Goal: Information Seeking & Learning: Learn about a topic

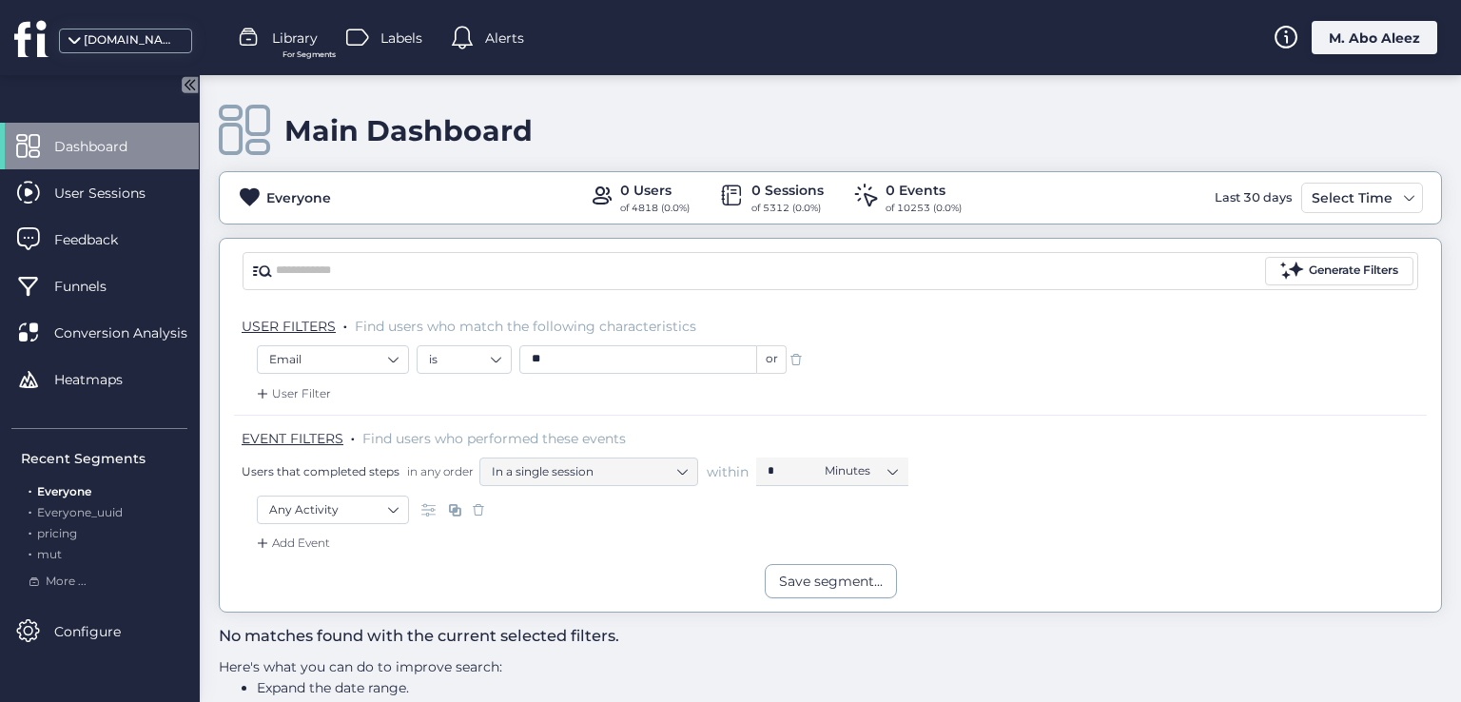
scroll to position [68, 0]
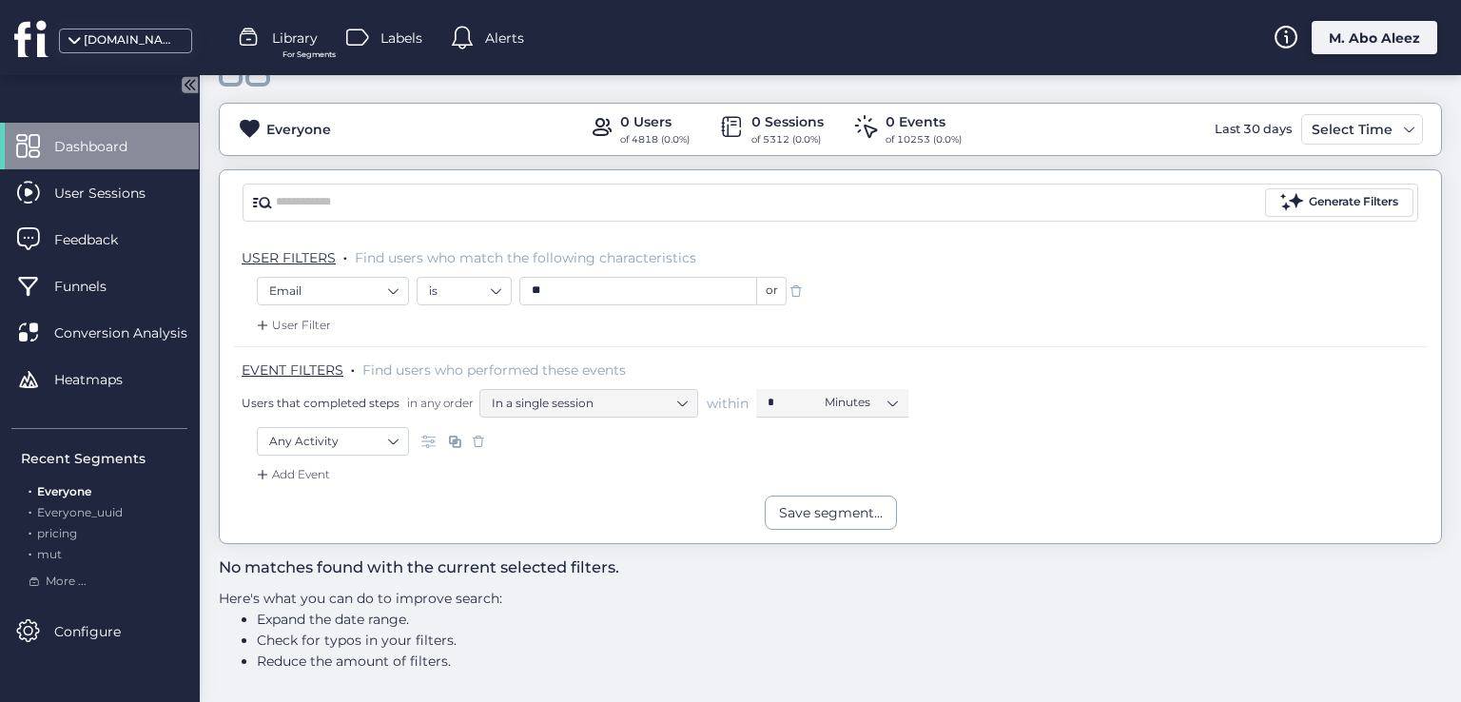
click at [798, 288] on span at bounding box center [796, 291] width 19 height 19
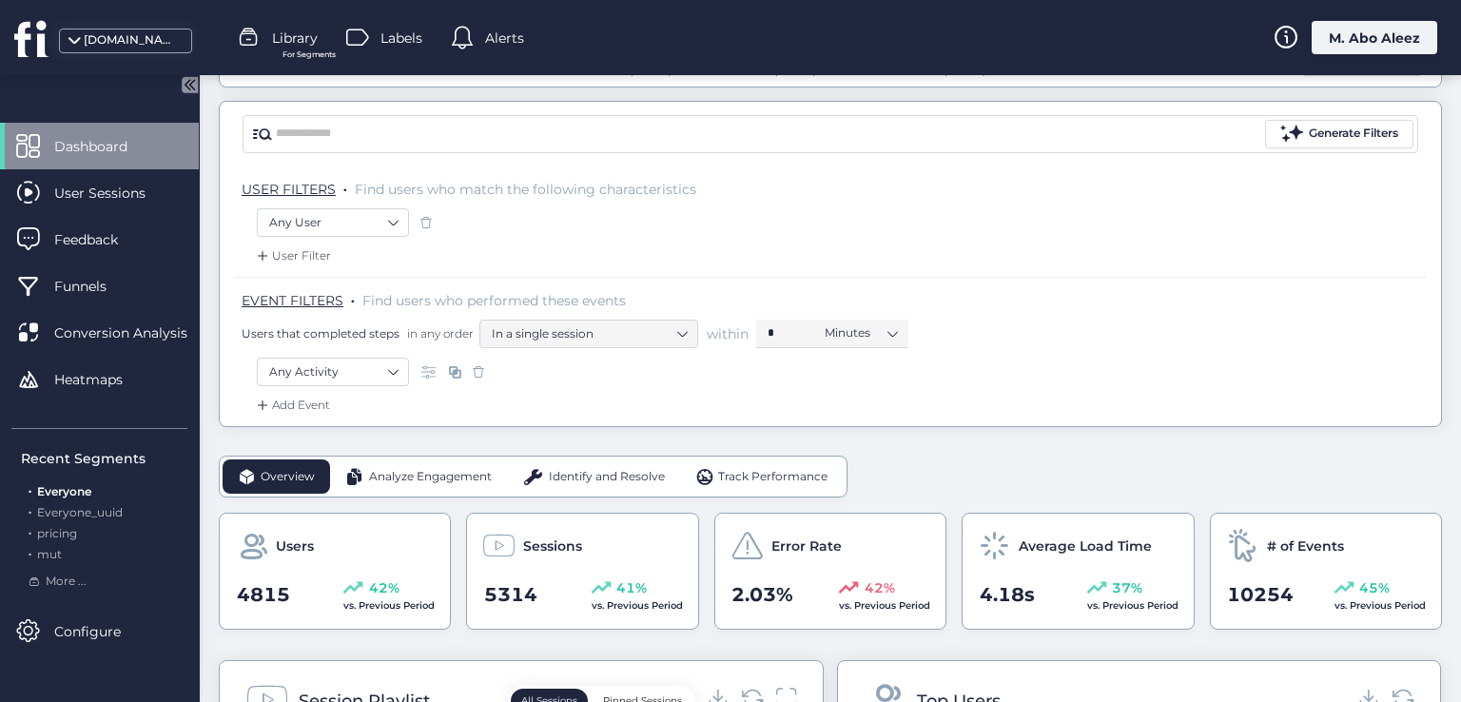
scroll to position [259, 0]
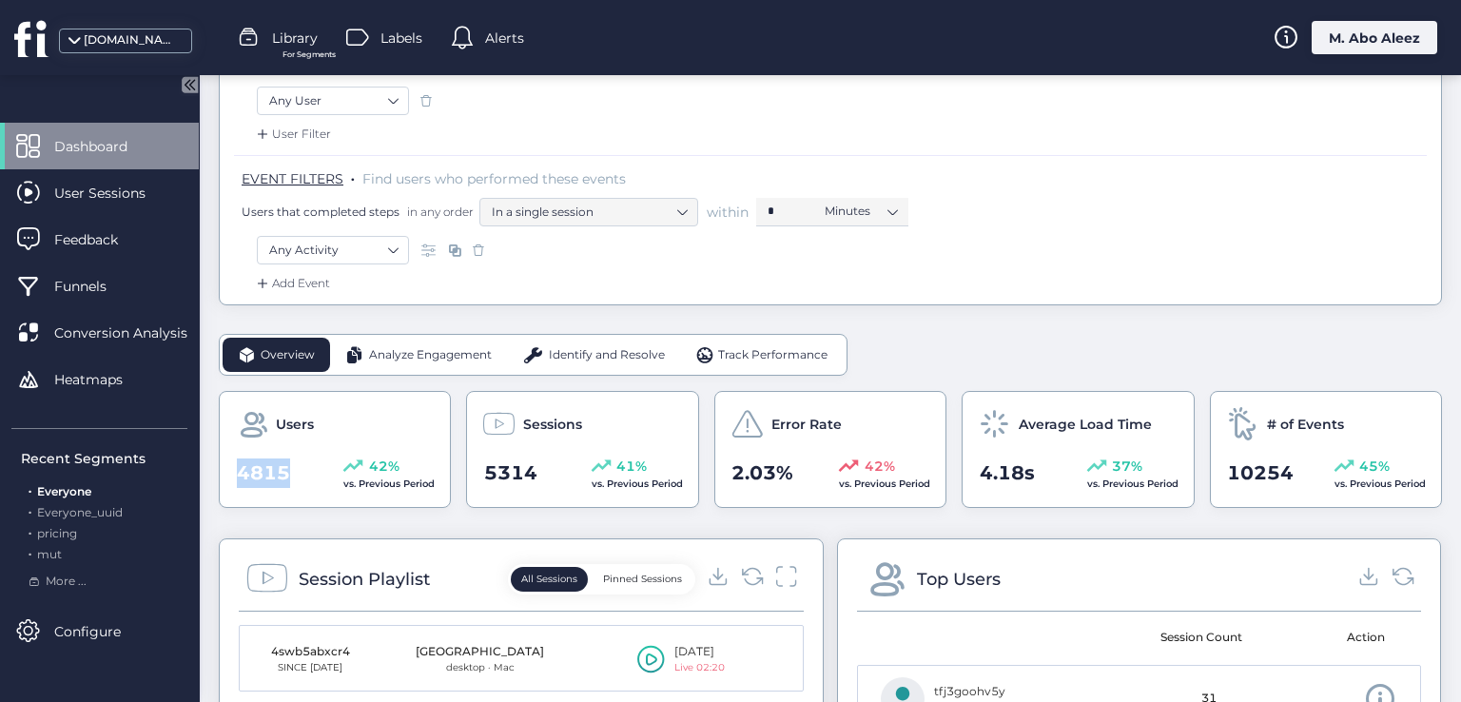
drag, startPoint x: 293, startPoint y: 464, endPoint x: 231, endPoint y: 477, distance: 63.1
click at [231, 477] on div "Users 4815 42% vs. Previous Period" at bounding box center [335, 449] width 232 height 117
drag, startPoint x: 549, startPoint y: 479, endPoint x: 458, endPoint y: 477, distance: 90.4
click at [458, 477] on div "Users 4815 42% vs. Previous Period Sessions 5314 41% vs. Previous Period Error …" at bounding box center [830, 449] width 1223 height 117
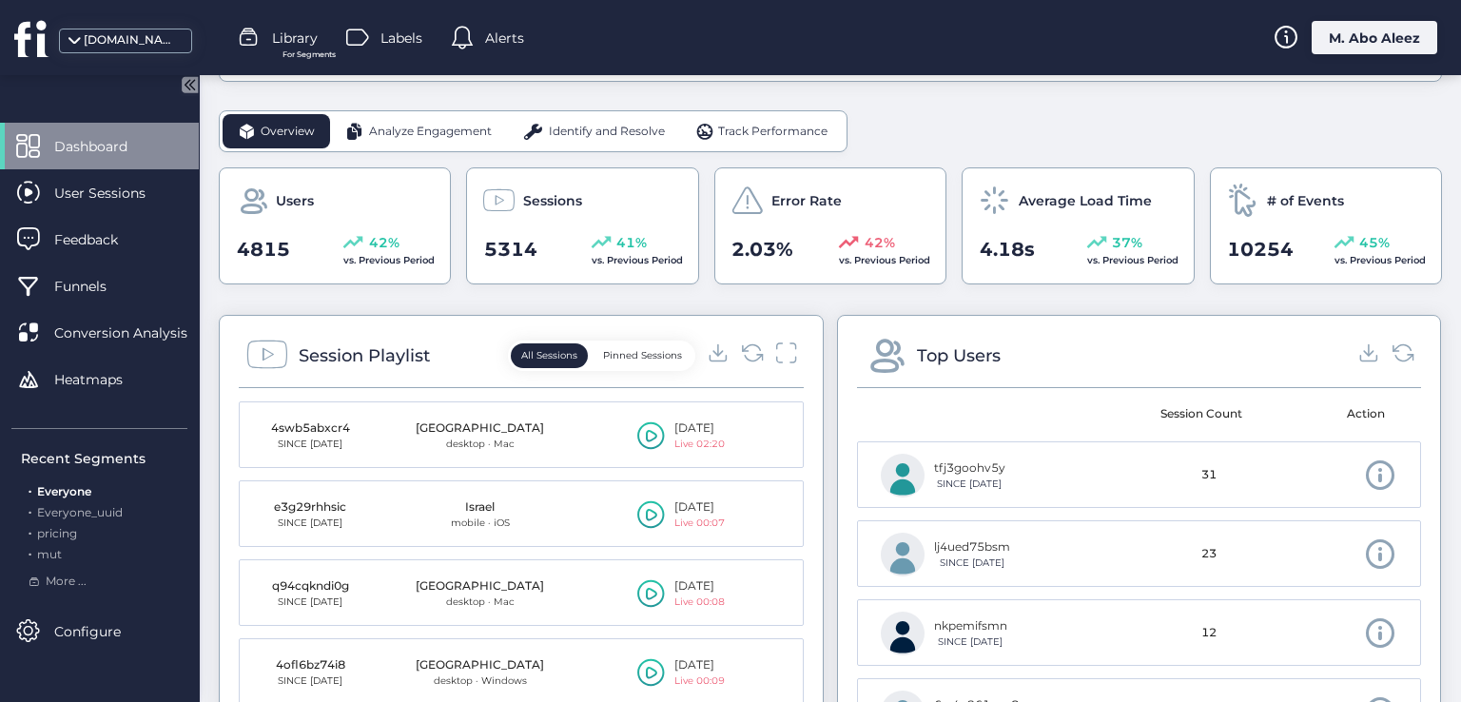
scroll to position [544, 0]
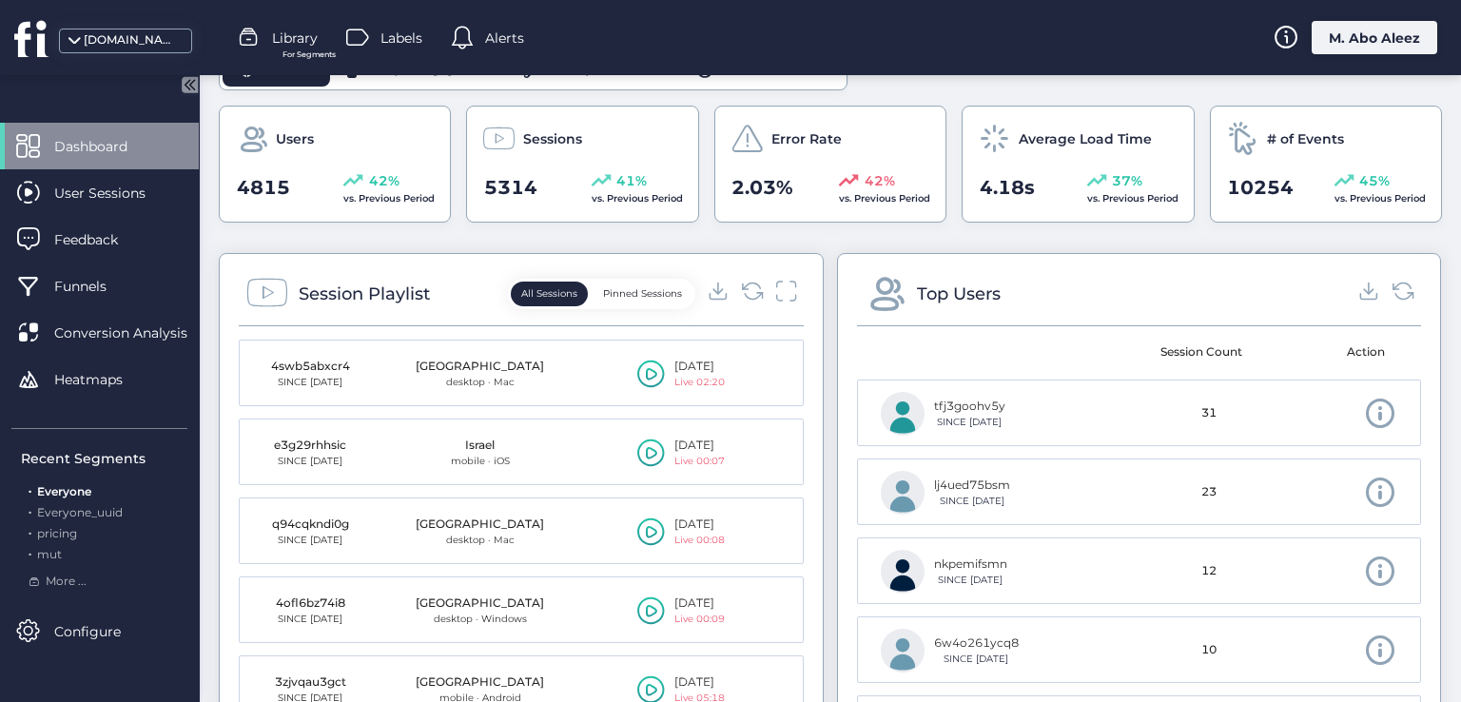
drag, startPoint x: 898, startPoint y: 283, endPoint x: 874, endPoint y: 283, distance: 23.8
click at [874, 283] on div "Top Users" at bounding box center [932, 293] width 137 height 43
drag, startPoint x: 912, startPoint y: 294, endPoint x: 936, endPoint y: 298, distance: 24.1
click at [936, 298] on div "Top Users" at bounding box center [959, 294] width 84 height 27
click at [956, 298] on div "Top Users" at bounding box center [959, 294] width 84 height 27
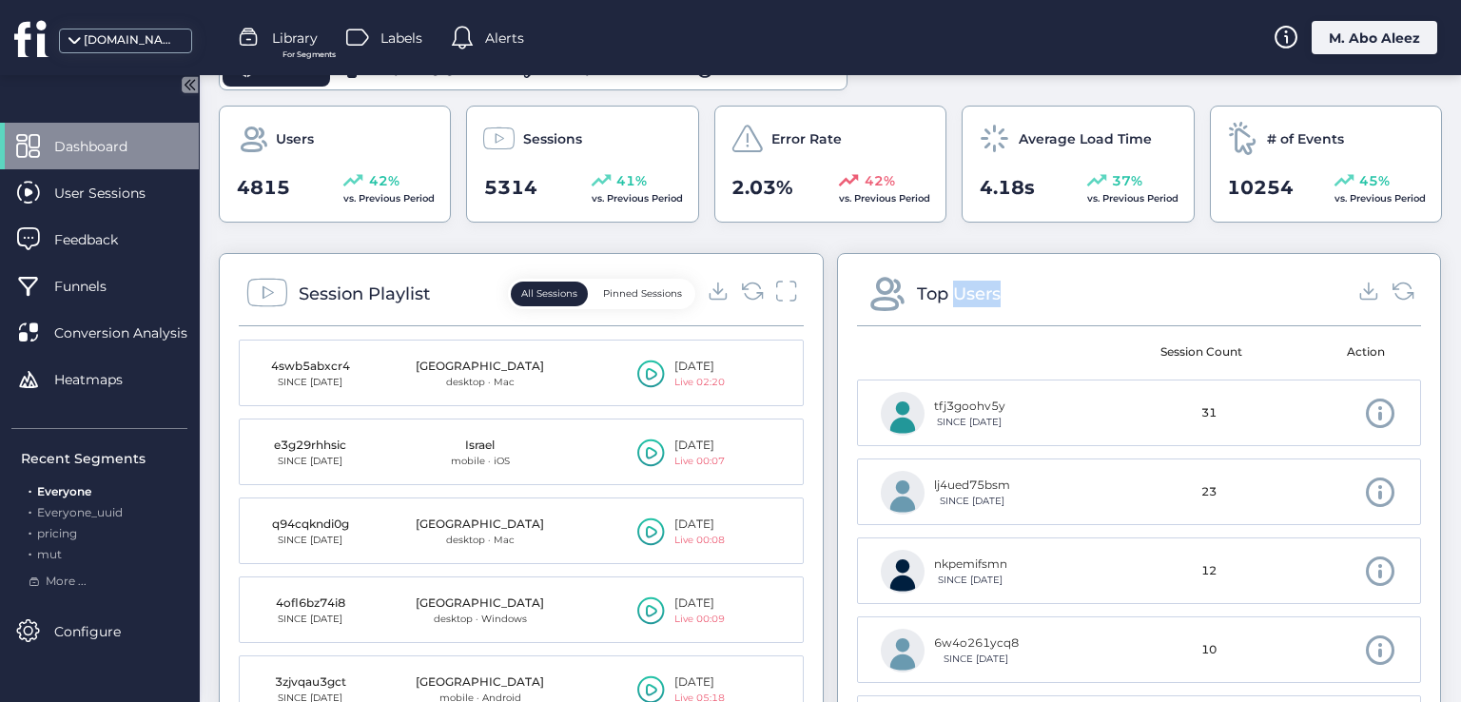
click at [956, 298] on div "Top Users" at bounding box center [959, 294] width 84 height 27
click at [935, 297] on div "Top Users" at bounding box center [959, 294] width 84 height 27
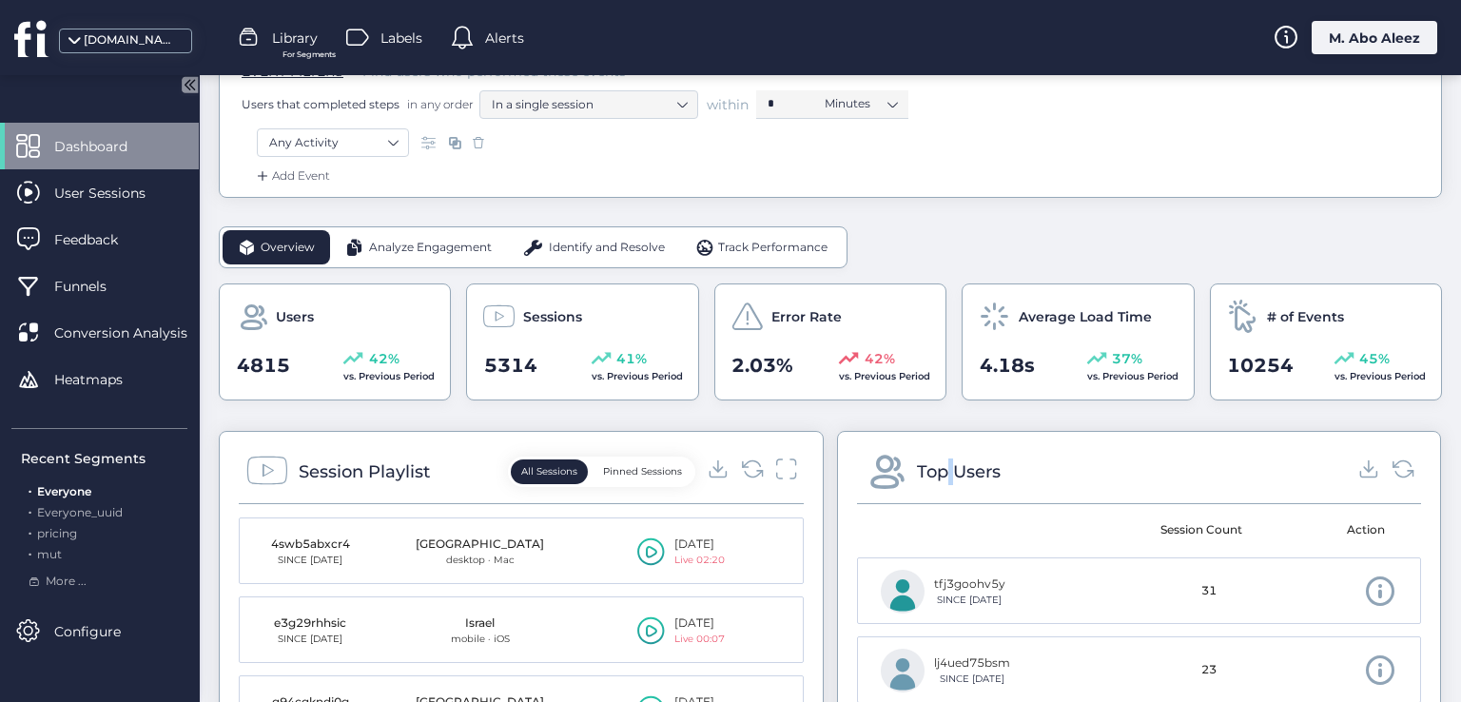
scroll to position [354, 0]
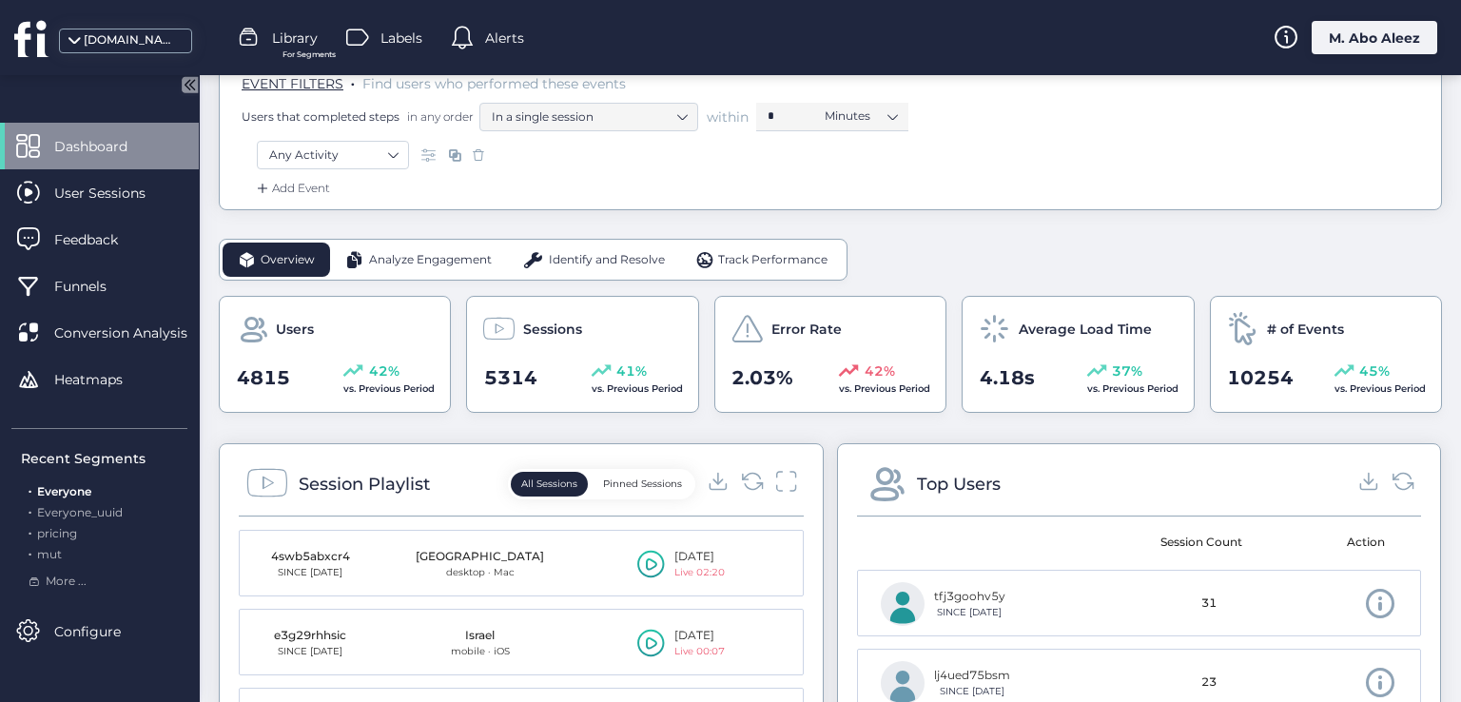
drag, startPoint x: 834, startPoint y: 368, endPoint x: 856, endPoint y: 367, distance: 21.9
click at [856, 367] on div "42%" at bounding box center [884, 371] width 91 height 21
drag, startPoint x: 870, startPoint y: 367, endPoint x: 856, endPoint y: 372, distance: 15.0
click at [865, 372] on span "42%" at bounding box center [880, 371] width 30 height 21
click at [879, 364] on span "42%" at bounding box center [880, 371] width 30 height 21
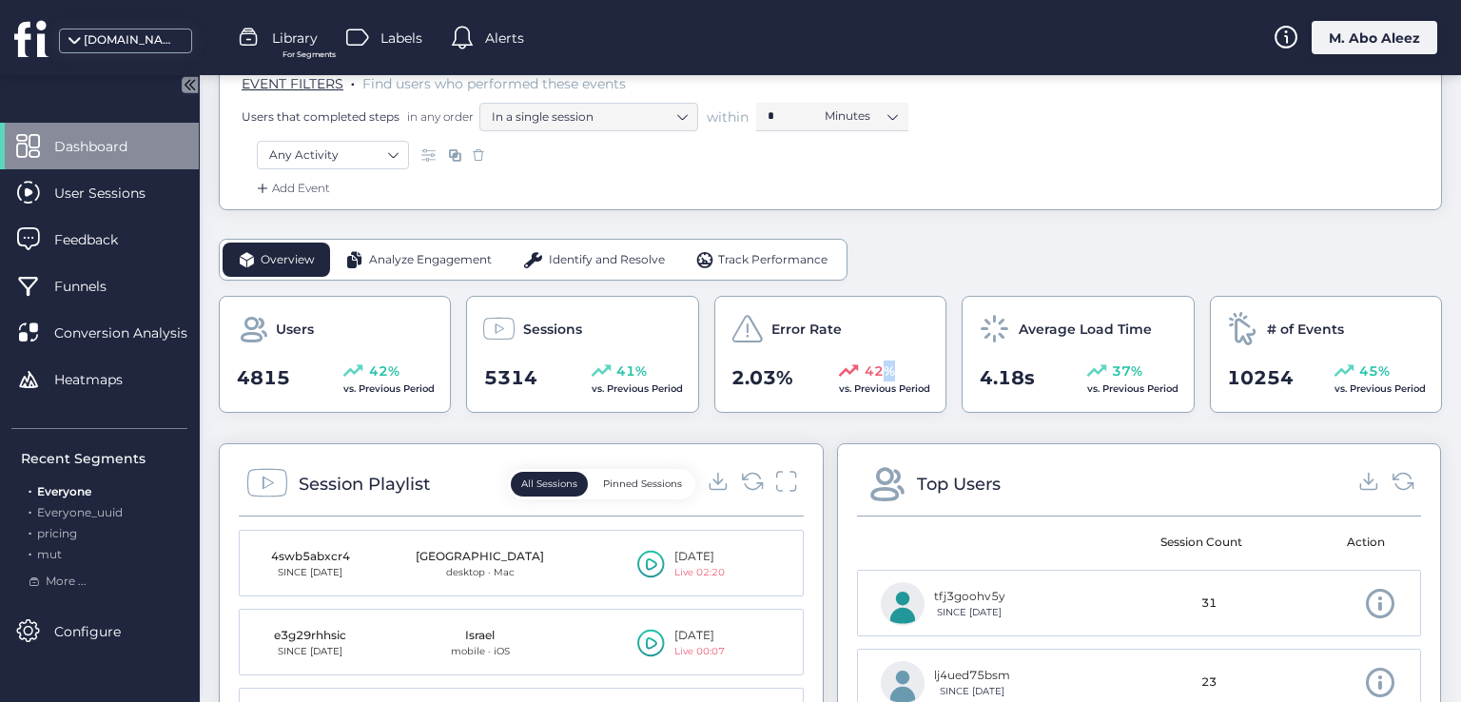
click at [879, 364] on span "42%" at bounding box center [880, 371] width 30 height 21
click at [864, 391] on span "vs. Previous Period" at bounding box center [884, 388] width 91 height 12
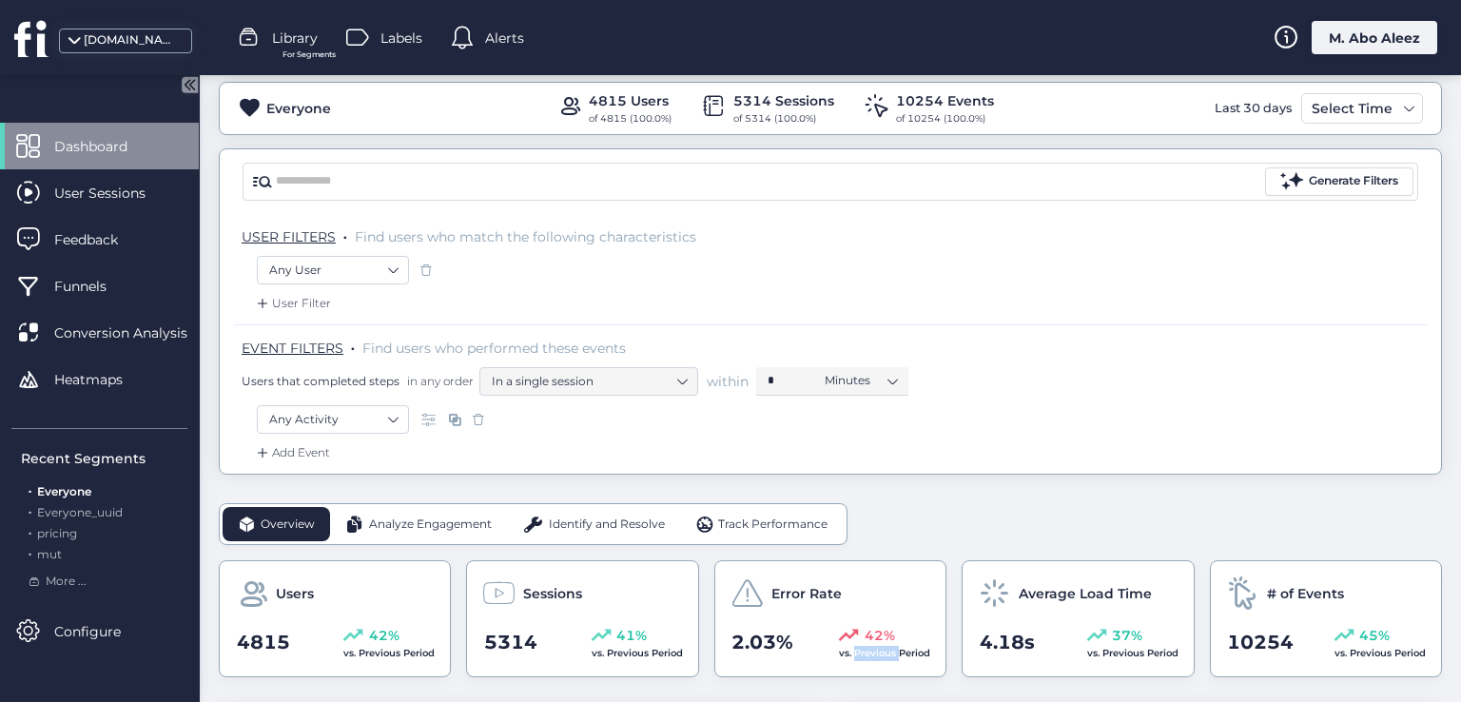
scroll to position [68, 0]
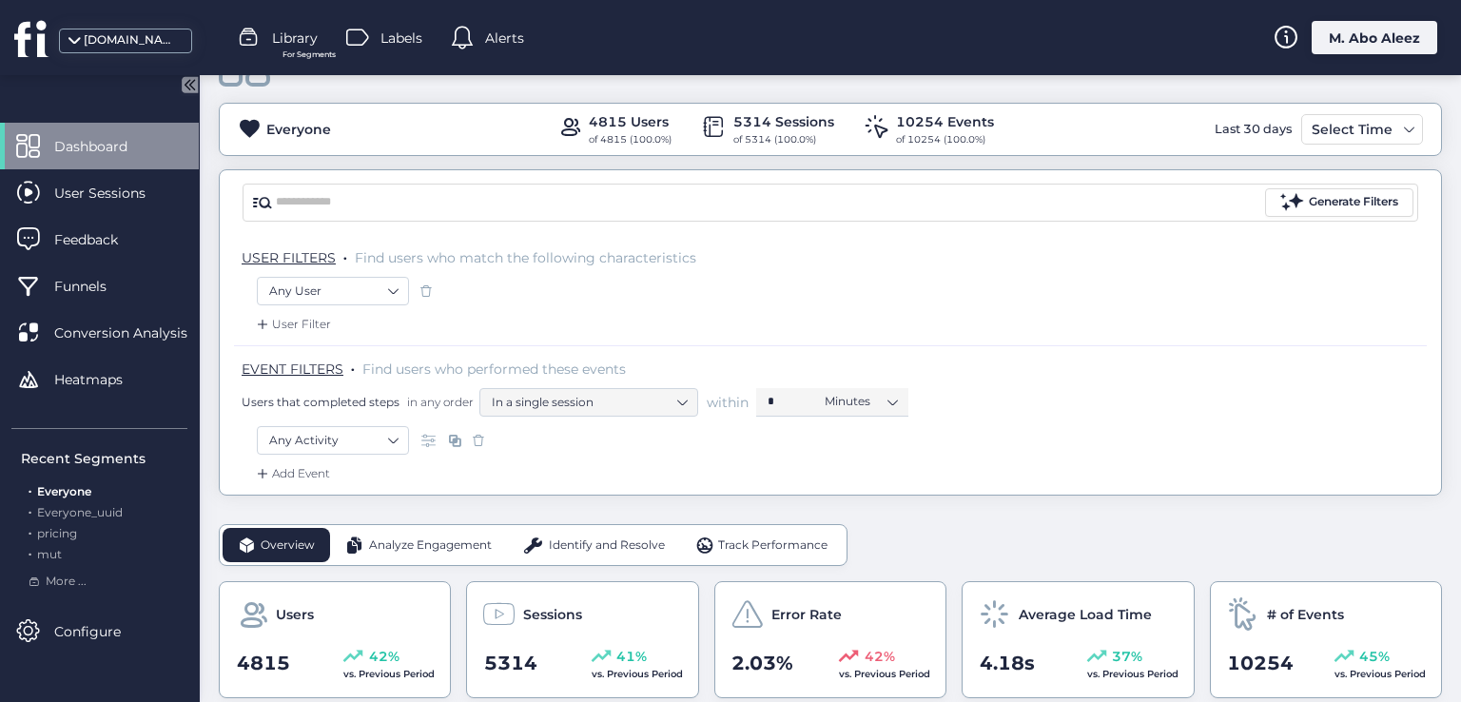
click at [567, 536] on span "Identify and Resolve" at bounding box center [607, 545] width 116 height 18
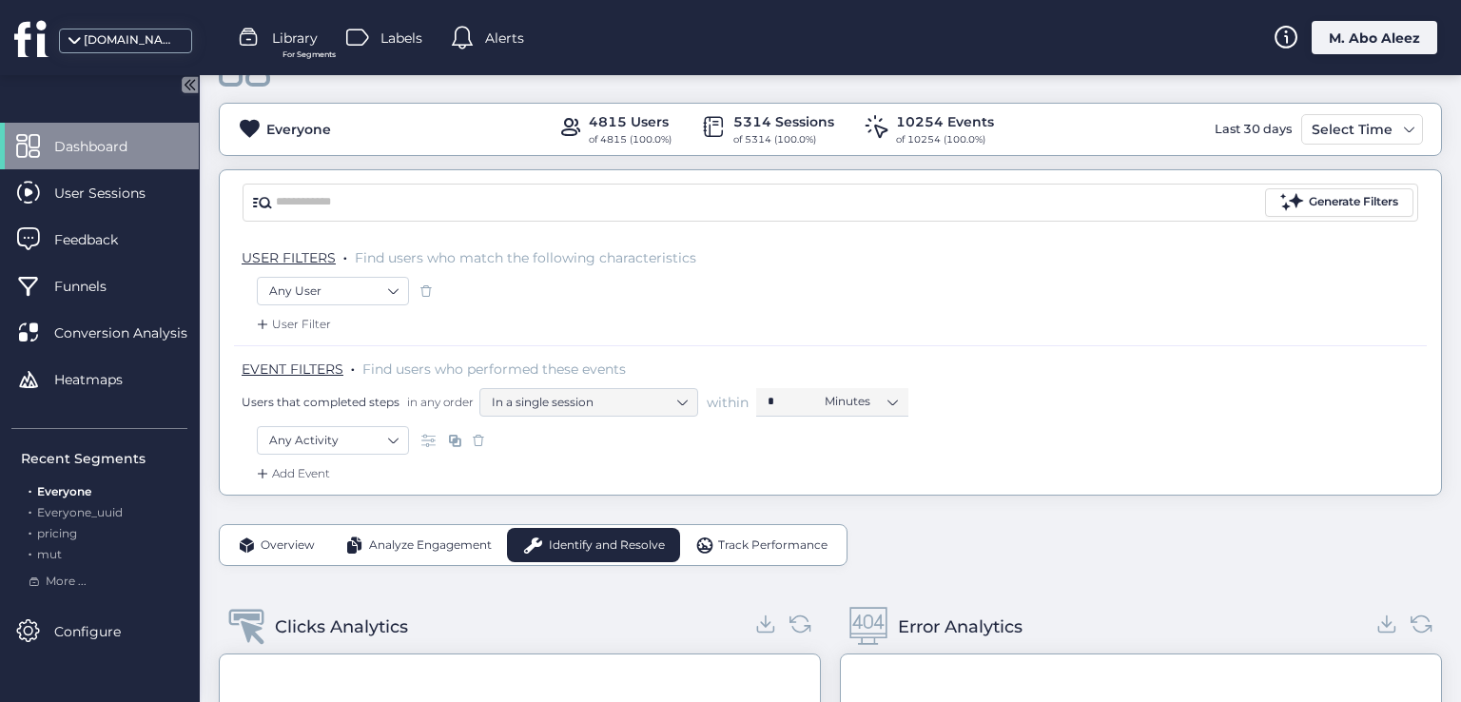
scroll to position [259, 0]
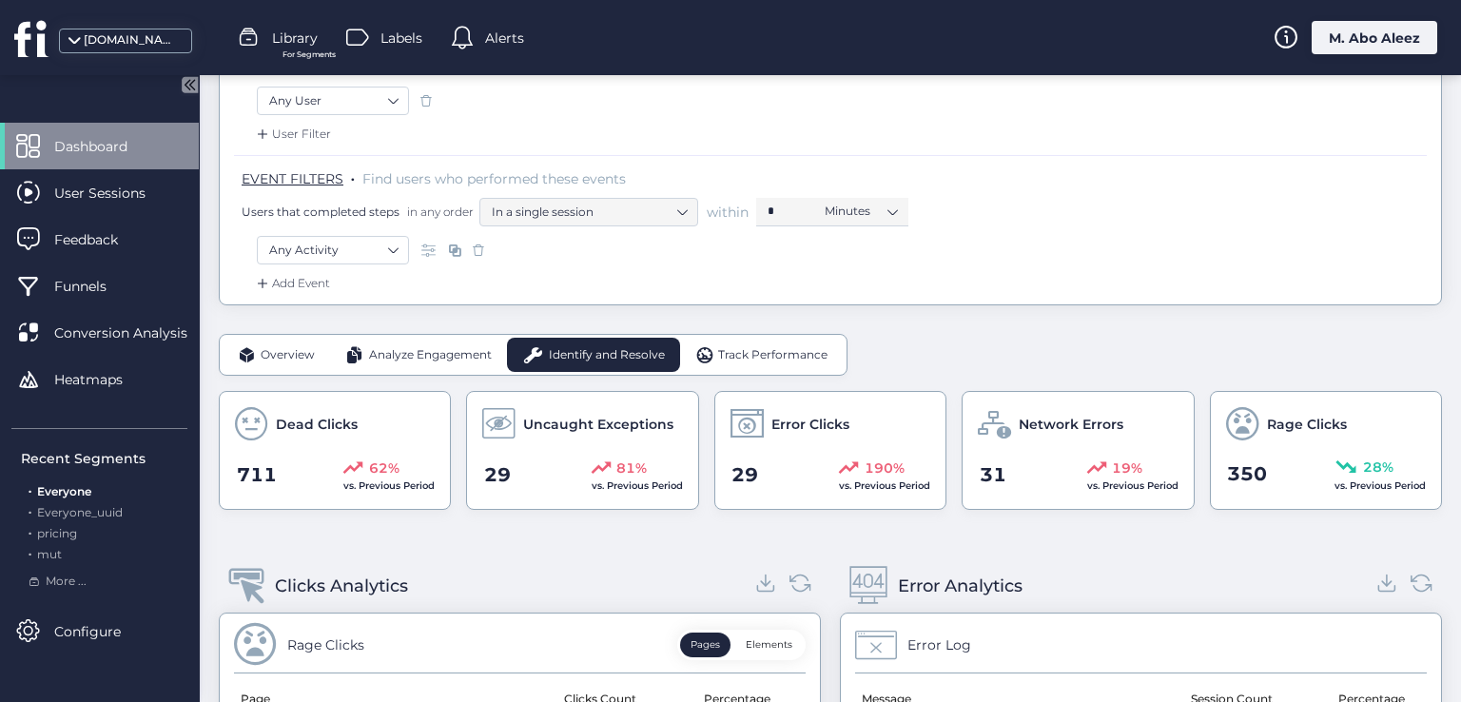
drag, startPoint x: 431, startPoint y: 370, endPoint x: 423, endPoint y: 360, distance: 12.9
click at [428, 366] on div "Overview Analyze Engagement Identify and Resolve Track Performance" at bounding box center [533, 355] width 629 height 42
click at [423, 359] on span "Analyze Engagement" at bounding box center [430, 355] width 123 height 18
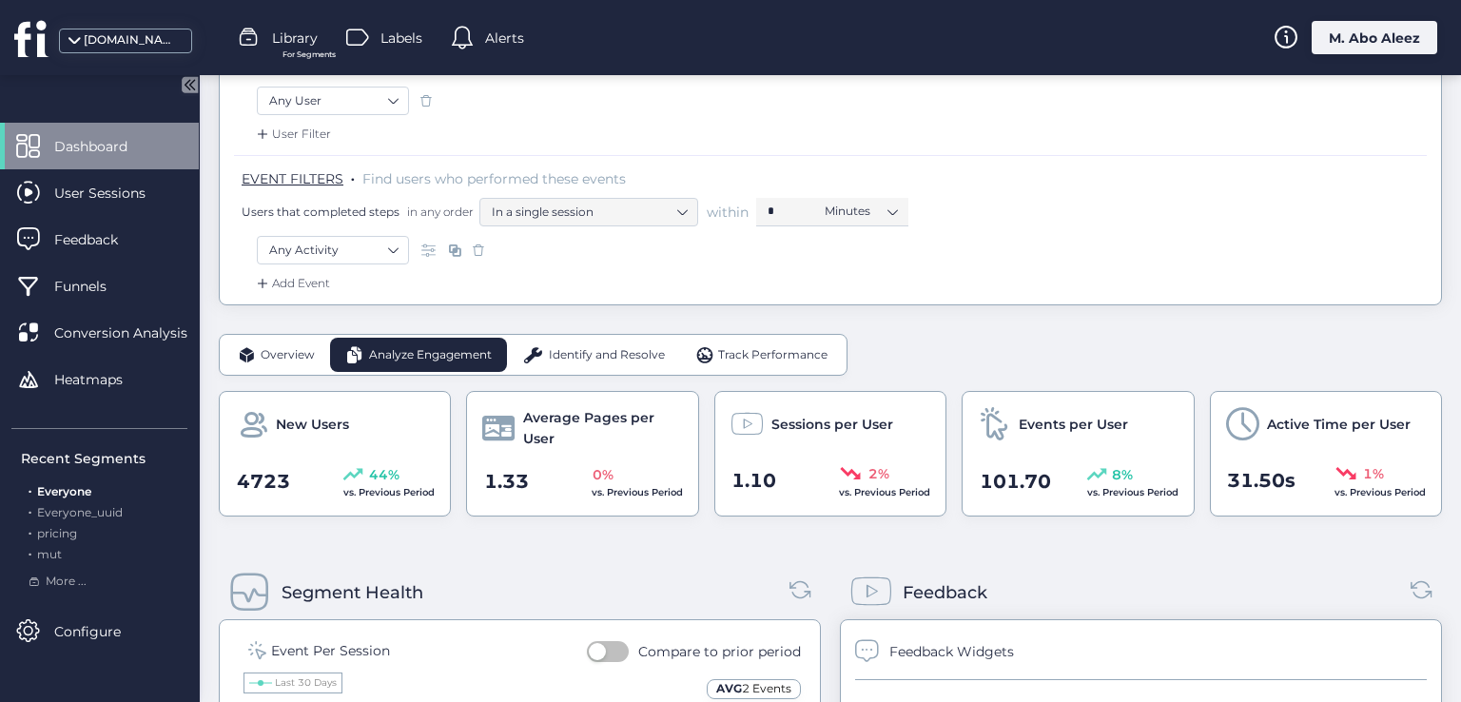
click at [572, 364] on div "Identify and Resolve" at bounding box center [593, 355] width 173 height 34
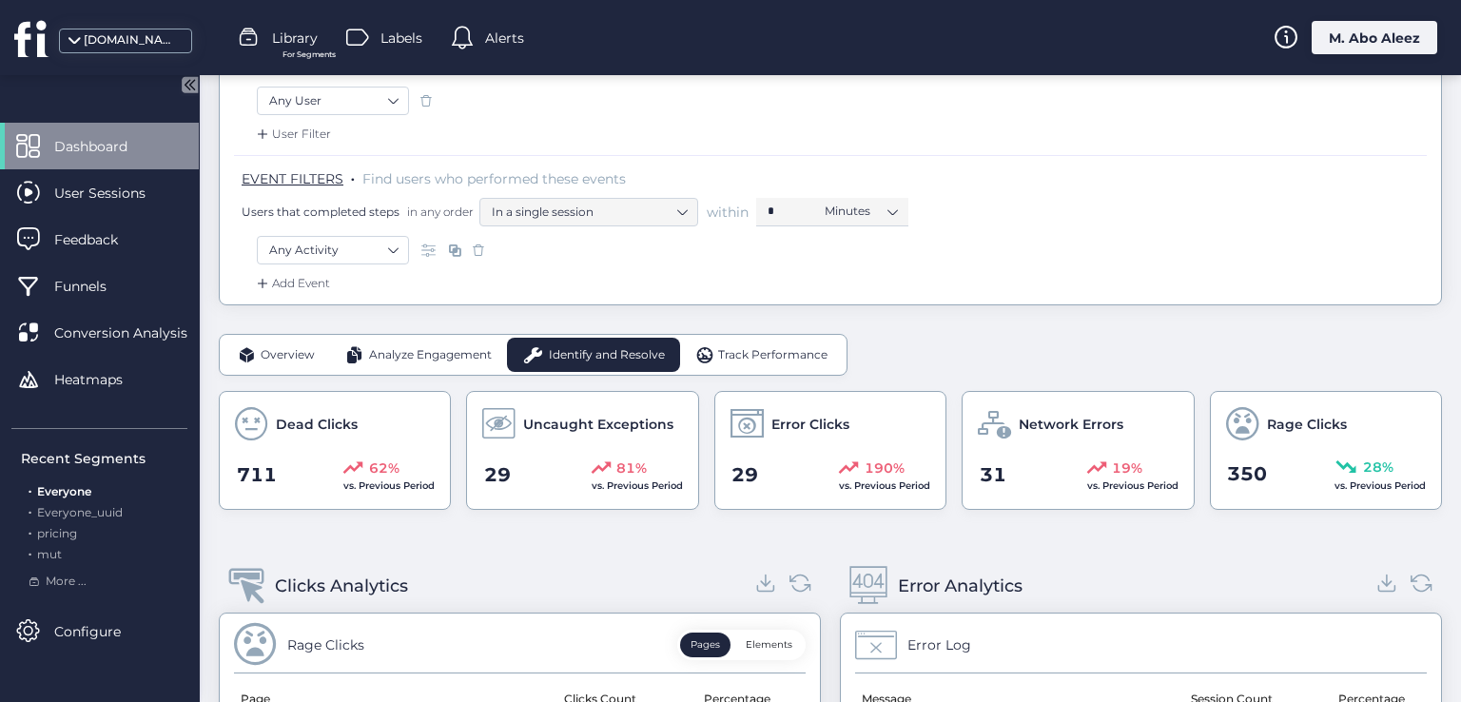
click at [324, 341] on div "Overview" at bounding box center [276, 355] width 107 height 34
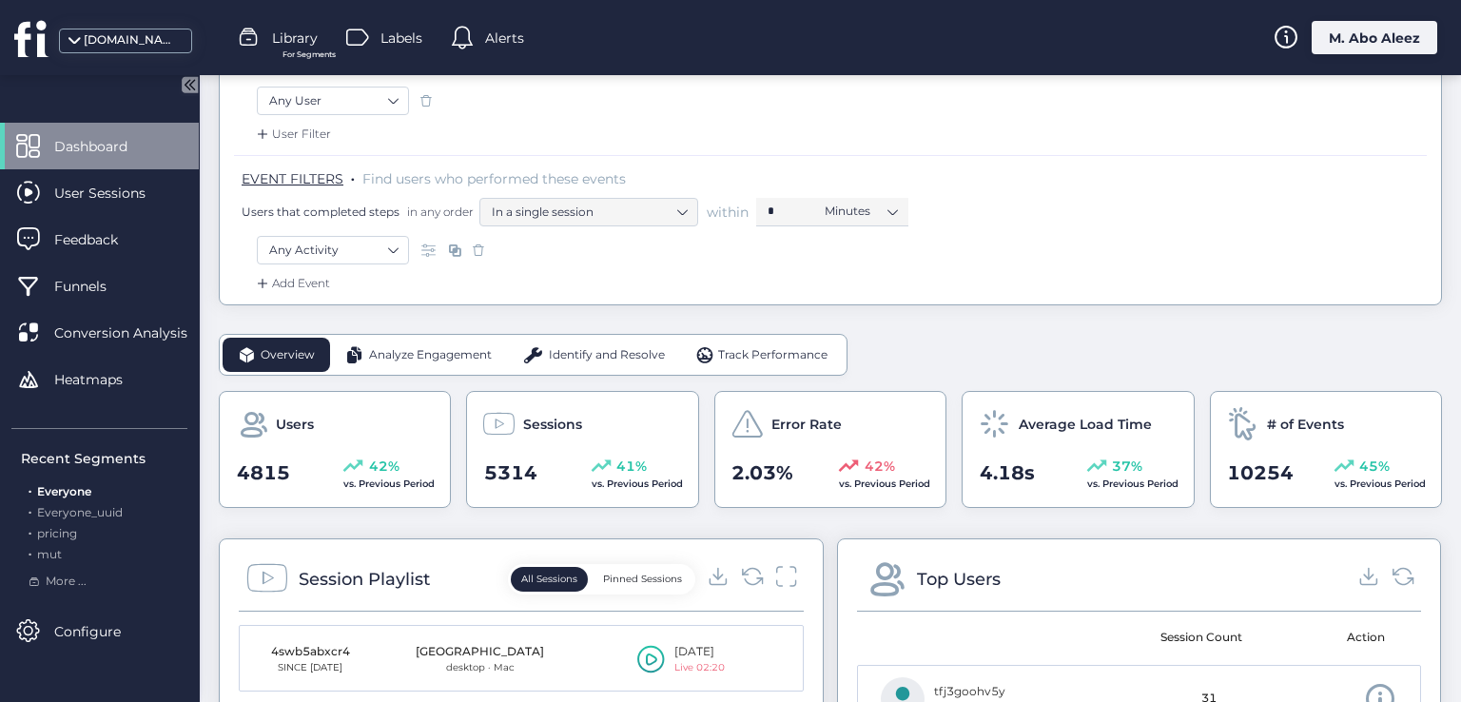
click at [415, 356] on span "Analyze Engagement" at bounding box center [430, 355] width 123 height 18
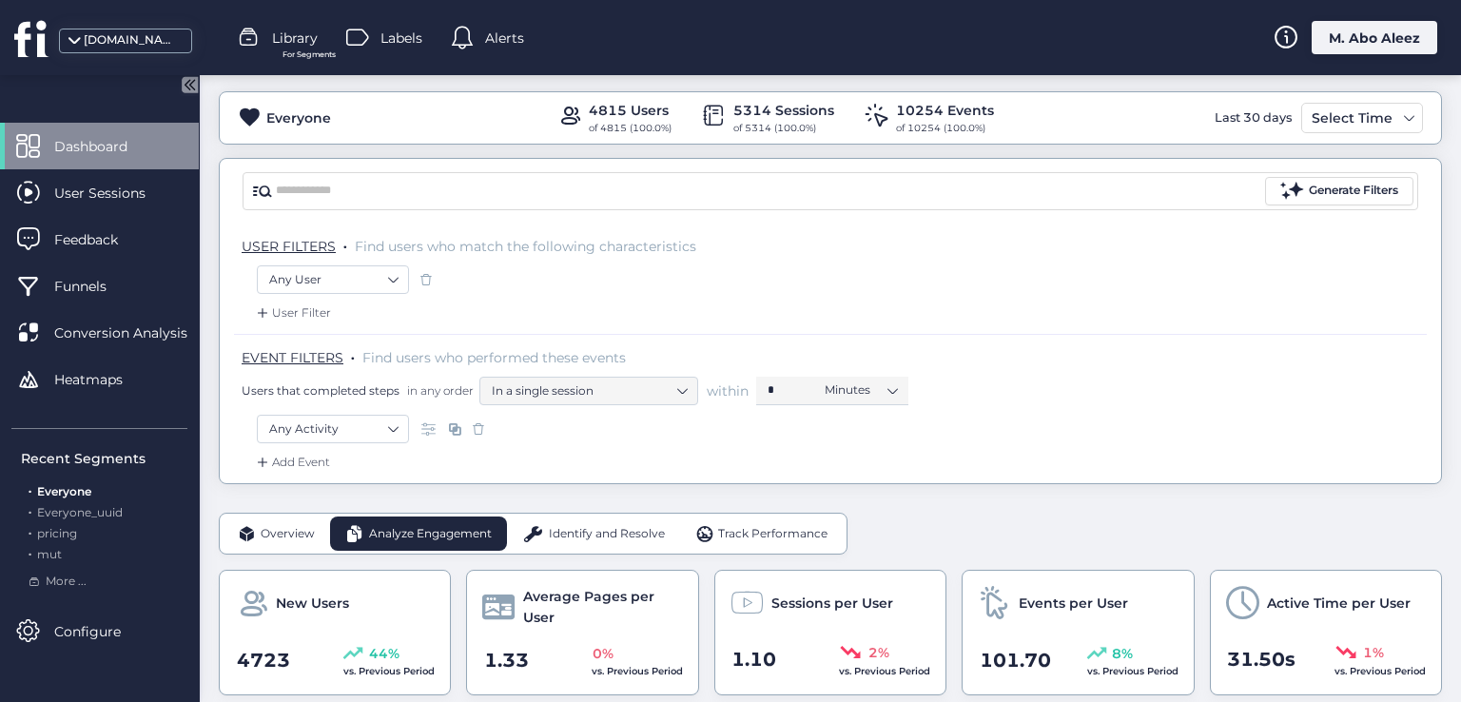
scroll to position [285, 0]
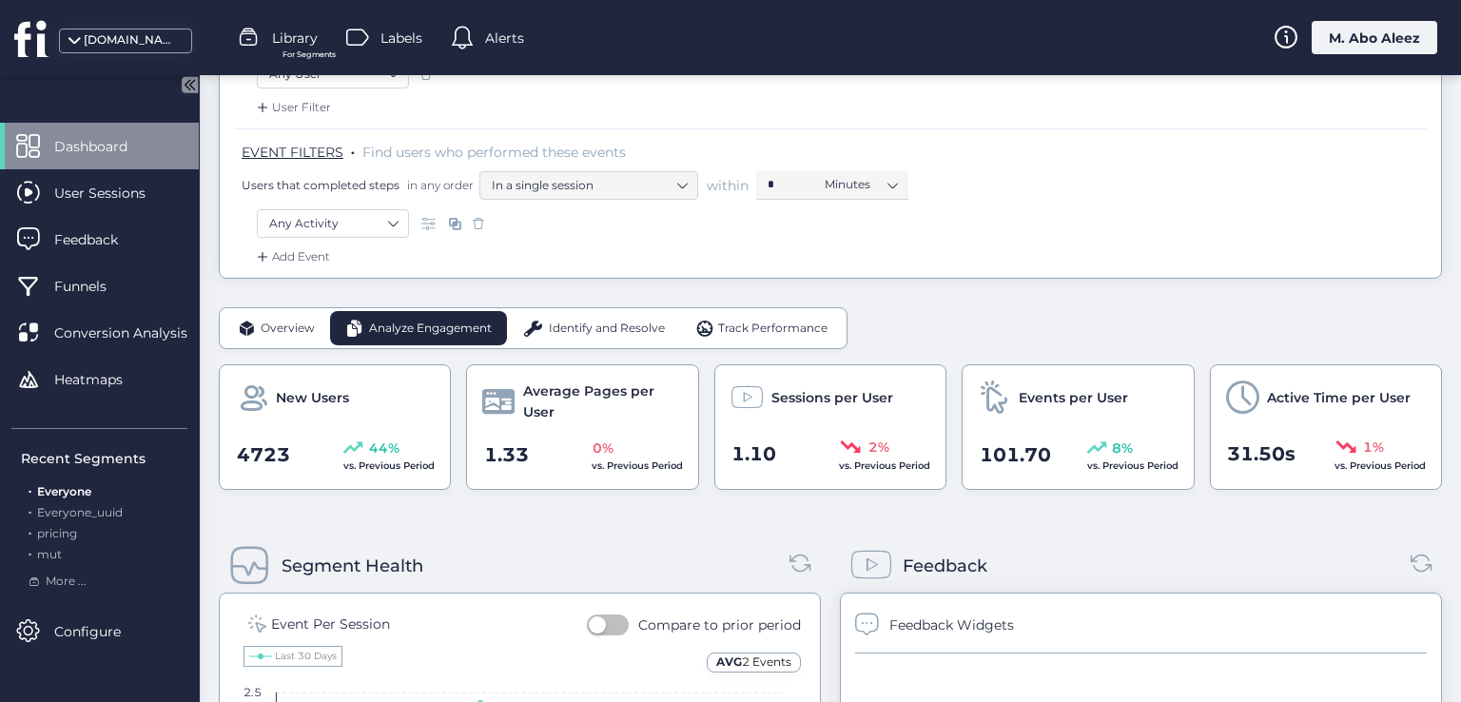
click at [301, 345] on div "Overview Analyze Engagement Identify and Resolve Track Performance" at bounding box center [533, 328] width 629 height 42
click at [283, 334] on span "Overview" at bounding box center [288, 329] width 54 height 18
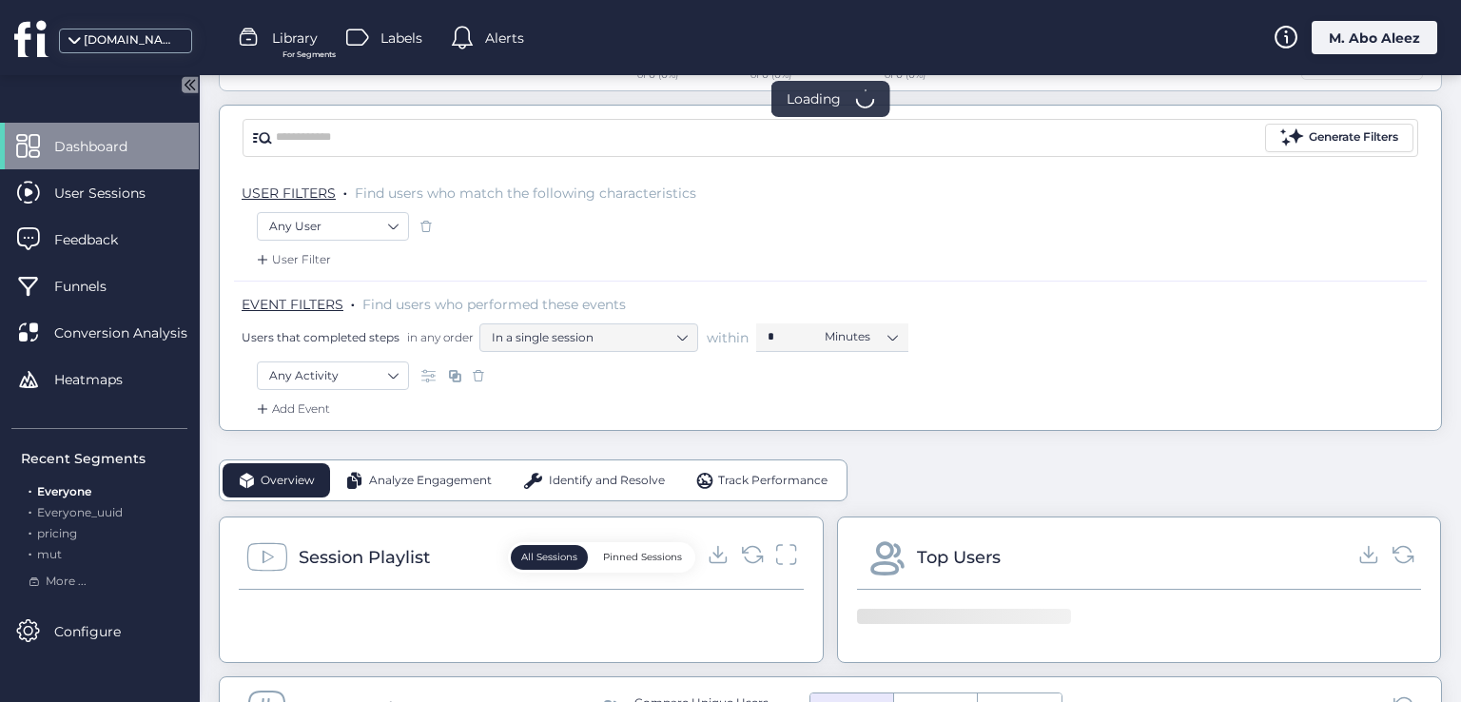
scroll to position [285, 0]
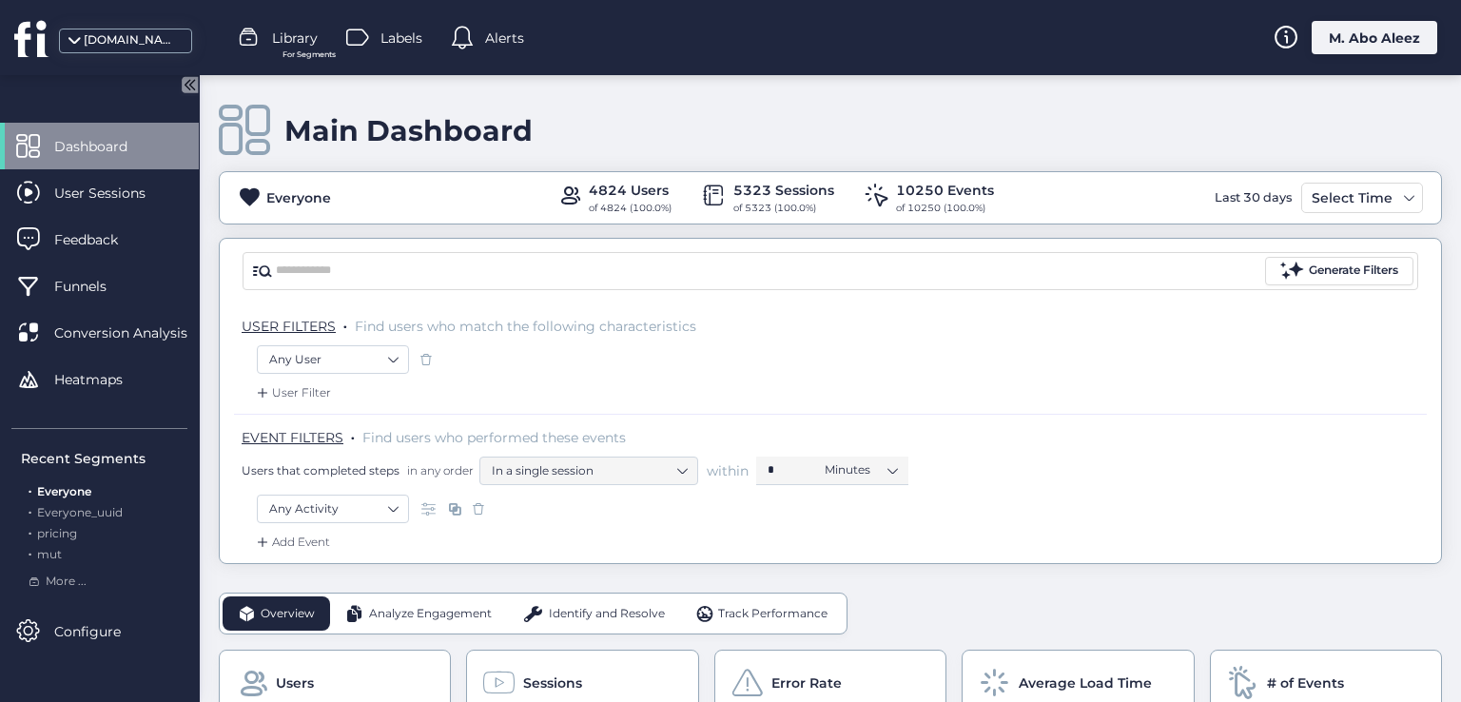
scroll to position [190, 0]
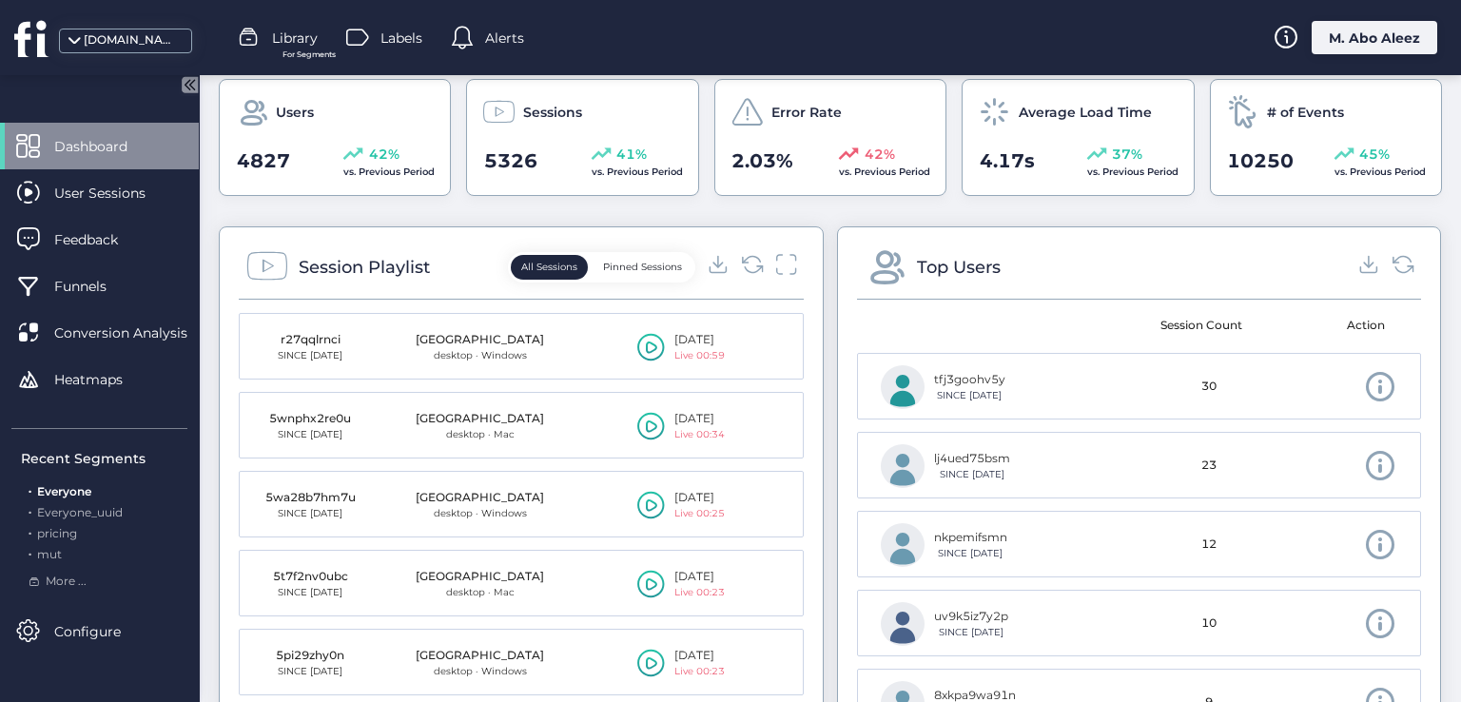
scroll to position [380, 0]
